Goal: Information Seeking & Learning: Learn about a topic

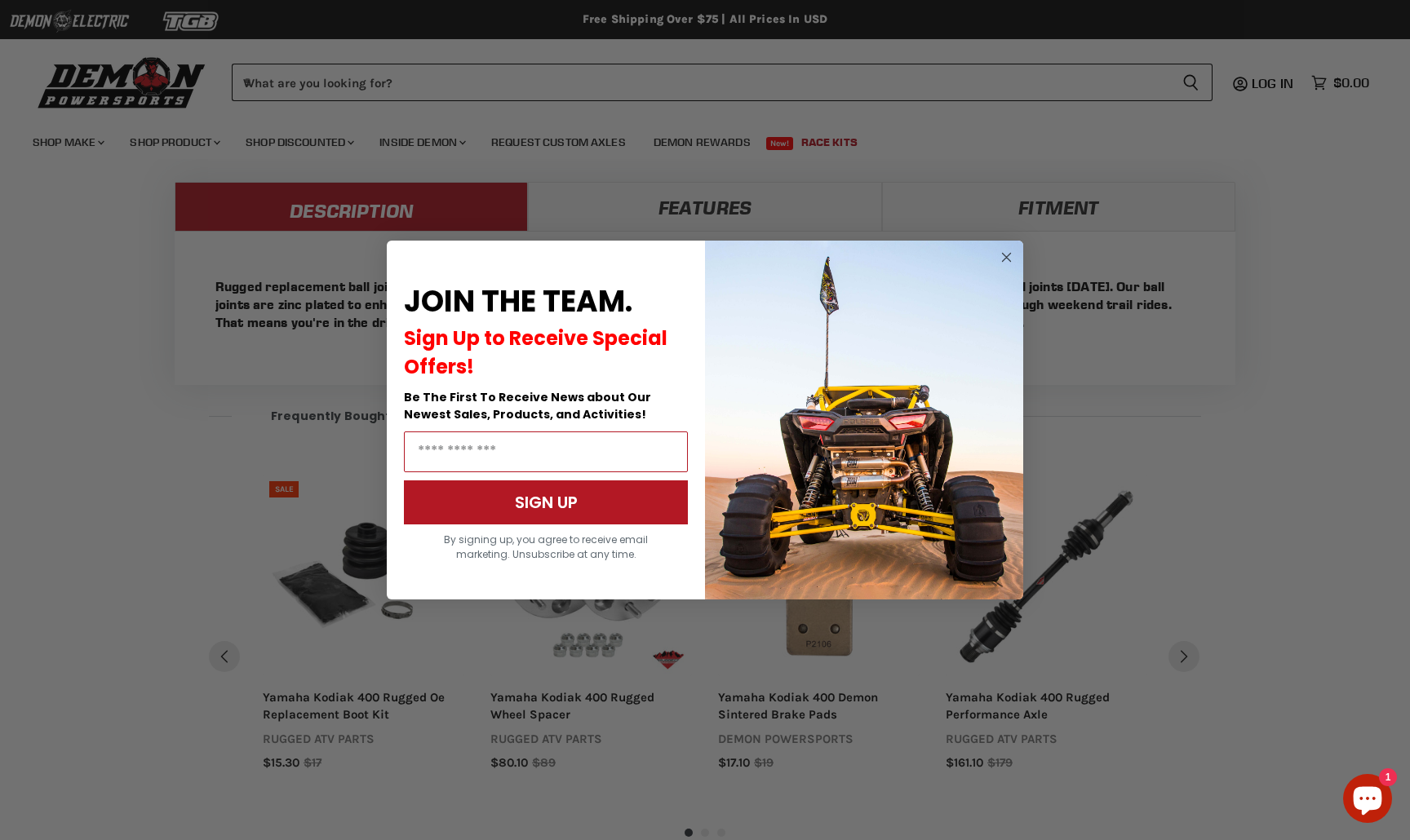
scroll to position [1287, 0]
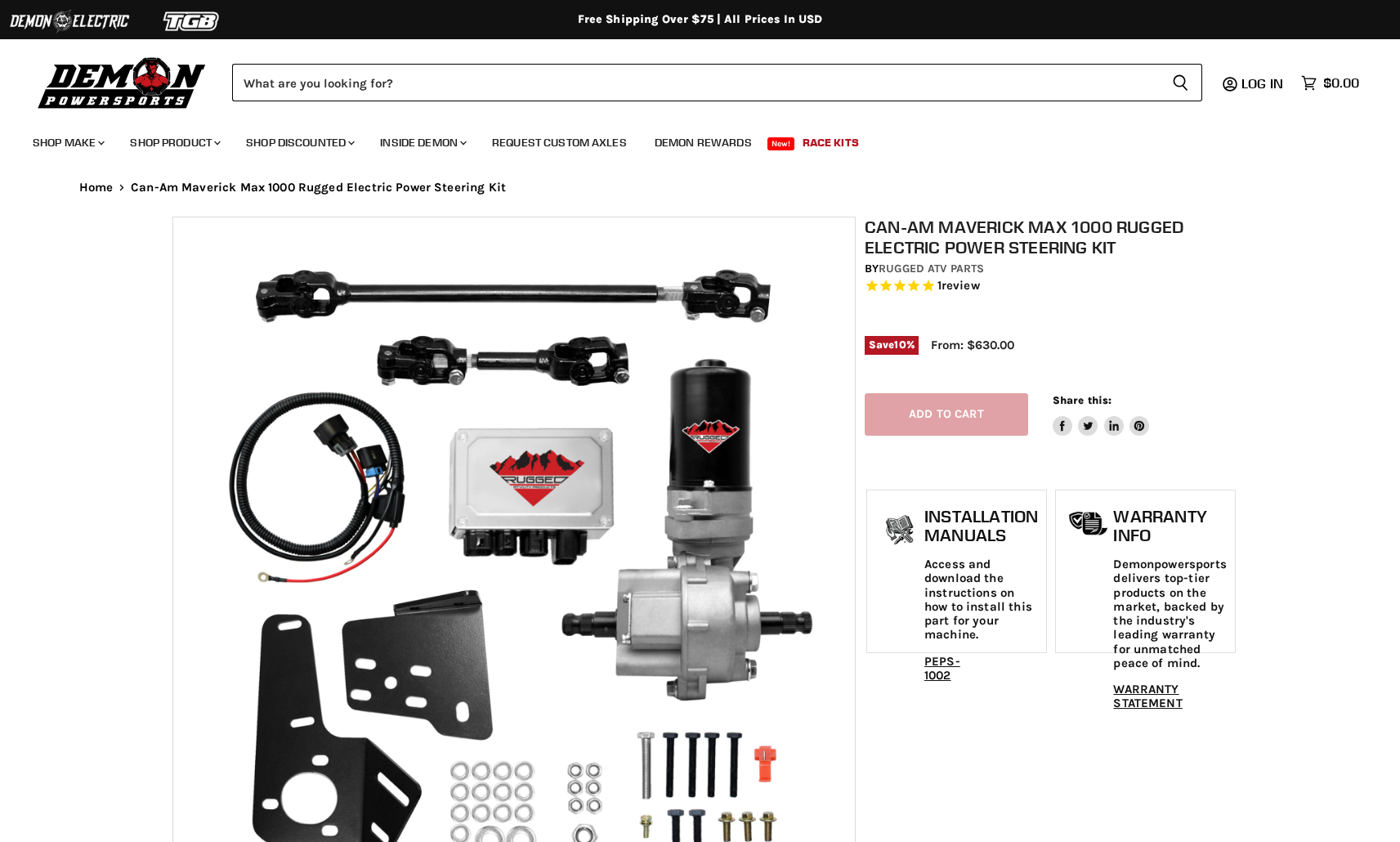
select select "******"
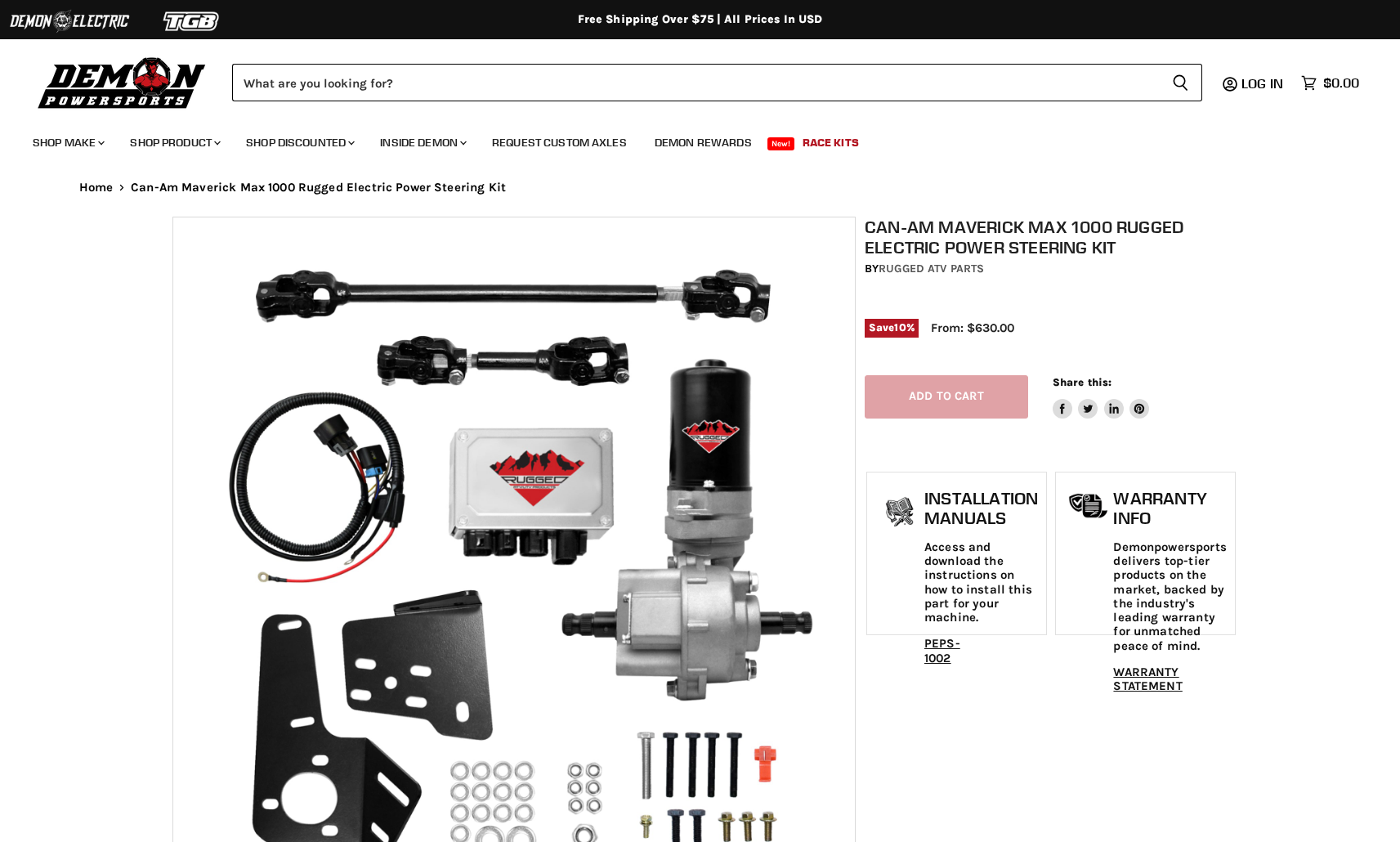
select select "******"
